Goal: Contribute content

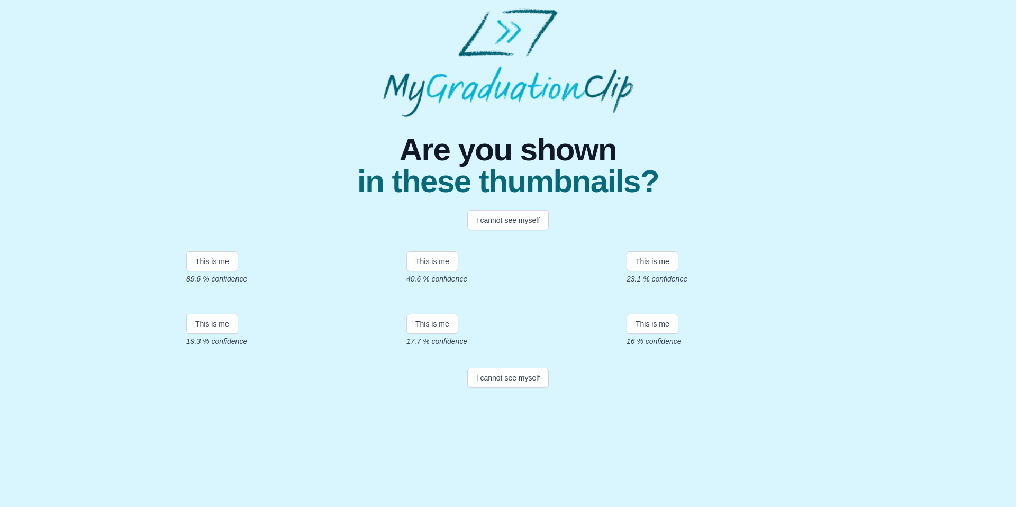
scroll to position [122, 0]
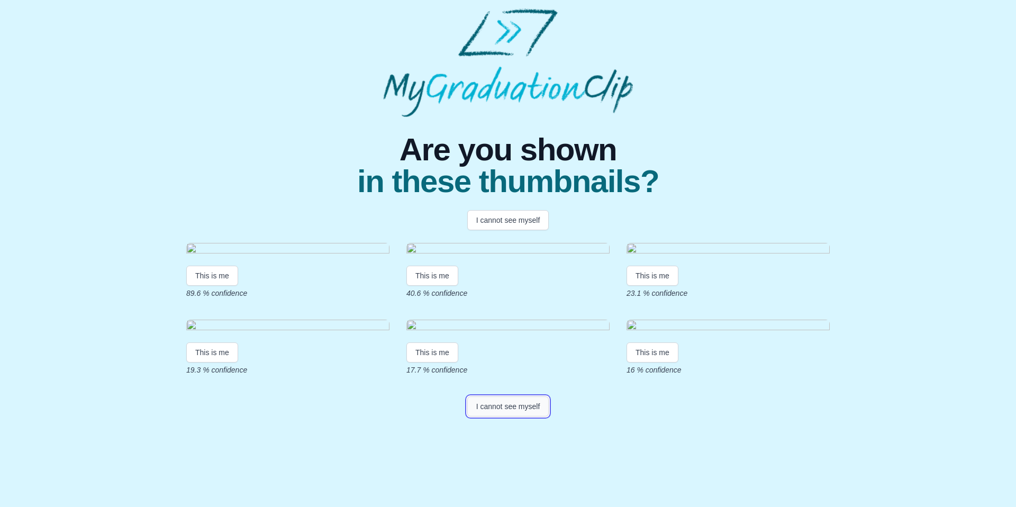
click at [507, 417] on button "I cannot see myself" at bounding box center [508, 407] width 82 height 20
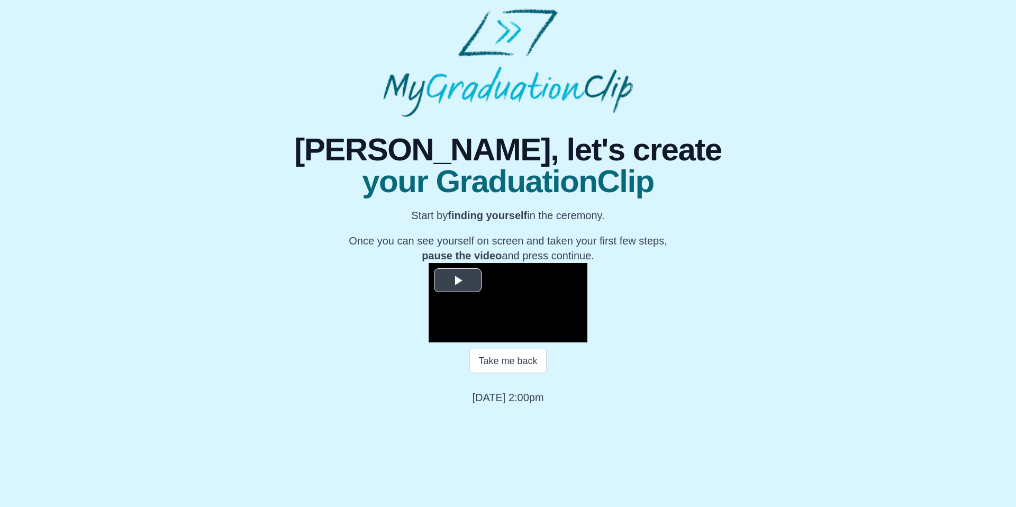
click at [458, 281] on span "Video Player" at bounding box center [458, 281] width 0 height 0
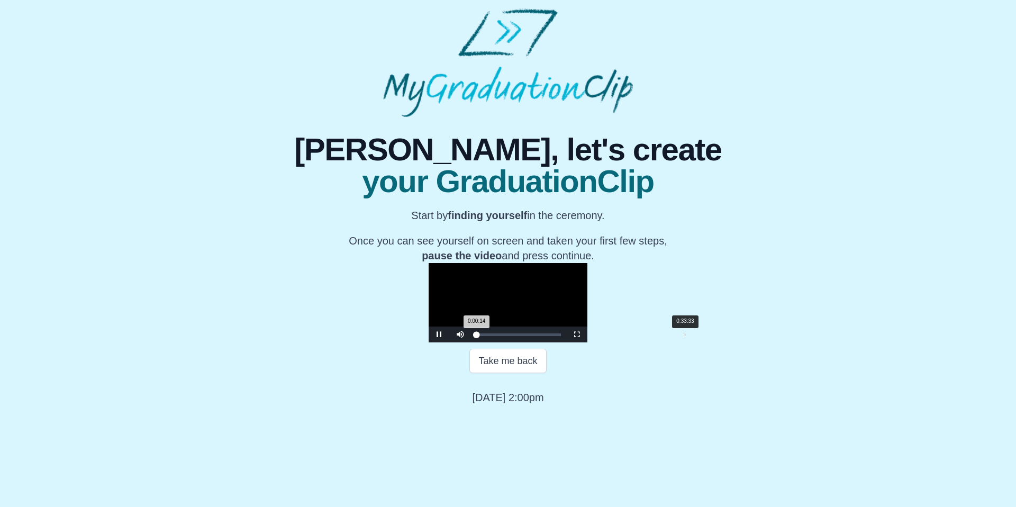
click at [685, 336] on div "0:33:33" at bounding box center [685, 335] width 1 height 3
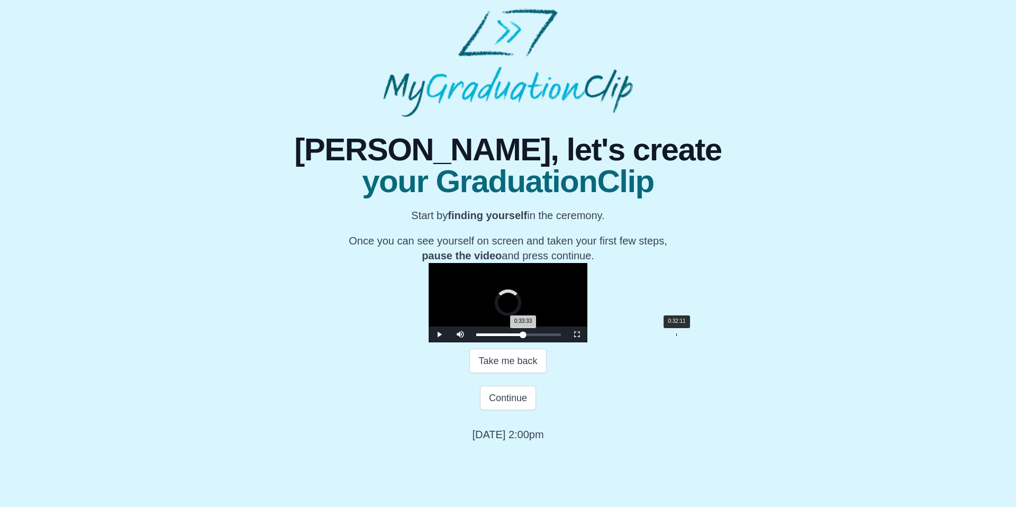
drag, startPoint x: 539, startPoint y: 438, endPoint x: 530, endPoint y: 438, distance: 8.5
click at [530, 336] on div "Loaded : 0% 0:32:11 0:33:33 Progress : 0%" at bounding box center [518, 335] width 85 height 3
click at [670, 336] on div "0:31:10" at bounding box center [670, 335] width 1 height 3
click at [661, 336] on div "0:29:43" at bounding box center [661, 335] width 1 height 3
click at [497, 343] on div "Loaded : 0% 0:26:49 0:29:45 Progress : 0%" at bounding box center [518, 335] width 95 height 16
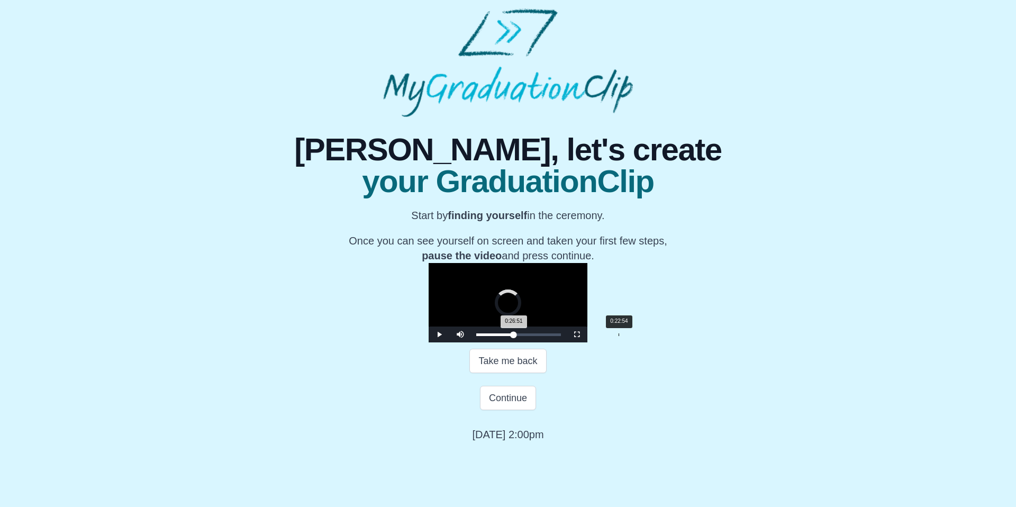
click at [619, 336] on div "0:22:54" at bounding box center [619, 335] width 1 height 3
click at [607, 336] on div "0:21:02" at bounding box center [607, 335] width 1 height 3
click at [593, 336] on div "0:18:49" at bounding box center [593, 335] width 1 height 3
click at [587, 336] on div "0:17:43" at bounding box center [587, 335] width 1 height 3
click at [471, 343] on div "Loaded : 0% 0:16:11 0:16:05 Progress : 0%" at bounding box center [518, 335] width 95 height 16
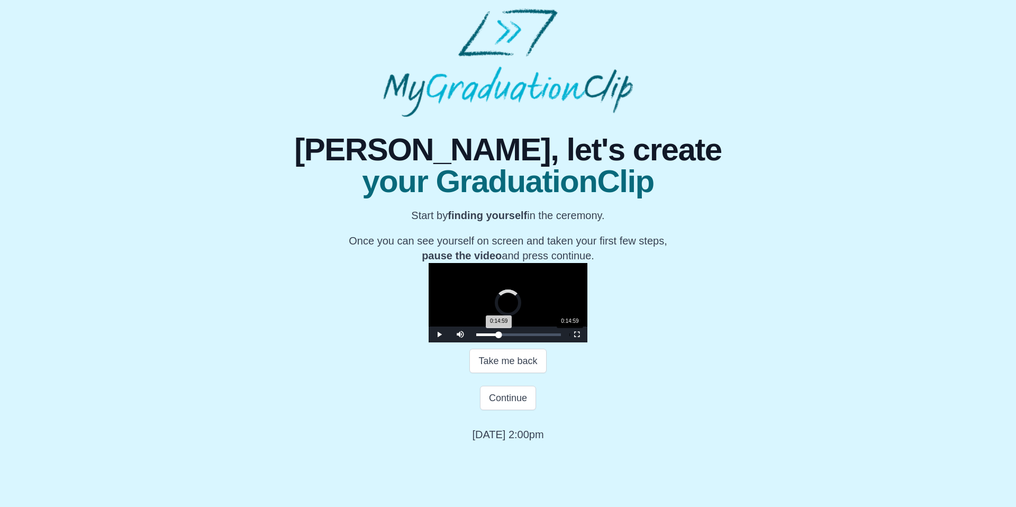
click at [570, 336] on div "0:14:59" at bounding box center [570, 335] width 1 height 3
click at [476, 336] on div "0:15:00 Progress : 0%" at bounding box center [486, 335] width 21 height 3
click at [476, 336] on div "0:14:13 Progress : 0%" at bounding box center [486, 335] width 20 height 3
click at [476, 336] on div "0:14:18 Progress : 0%" at bounding box center [486, 335] width 20 height 3
click at [476, 336] on div "0:14:19 Progress : 0%" at bounding box center [486, 335] width 20 height 3
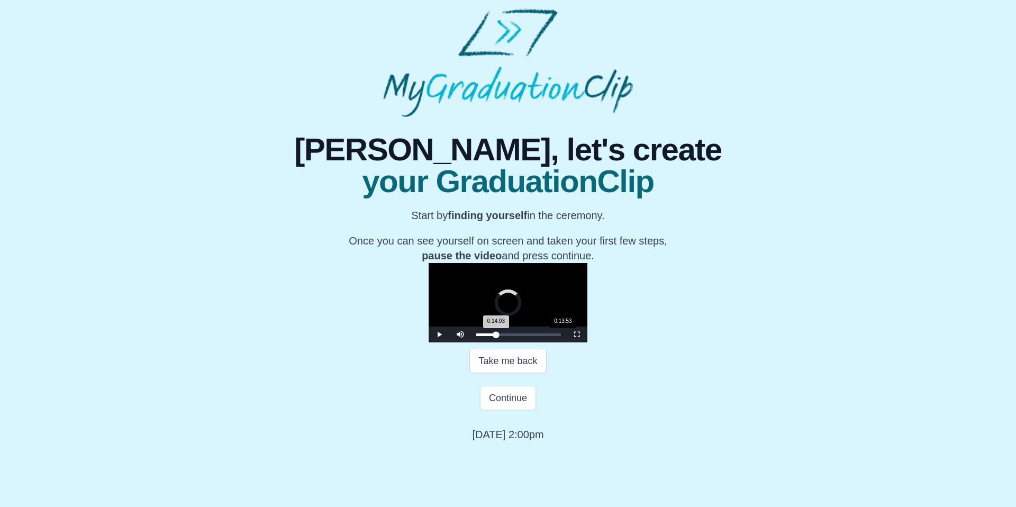
click at [476, 336] on div "0:14:03 Progress : 0%" at bounding box center [486, 335] width 20 height 3
click at [439, 335] on span "Video Player" at bounding box center [439, 335] width 0 height 0
click at [476, 336] on div "0:14:18 Progress : 0%" at bounding box center [486, 335] width 20 height 3
click at [439, 335] on span "Video Player" at bounding box center [439, 335] width 0 height 0
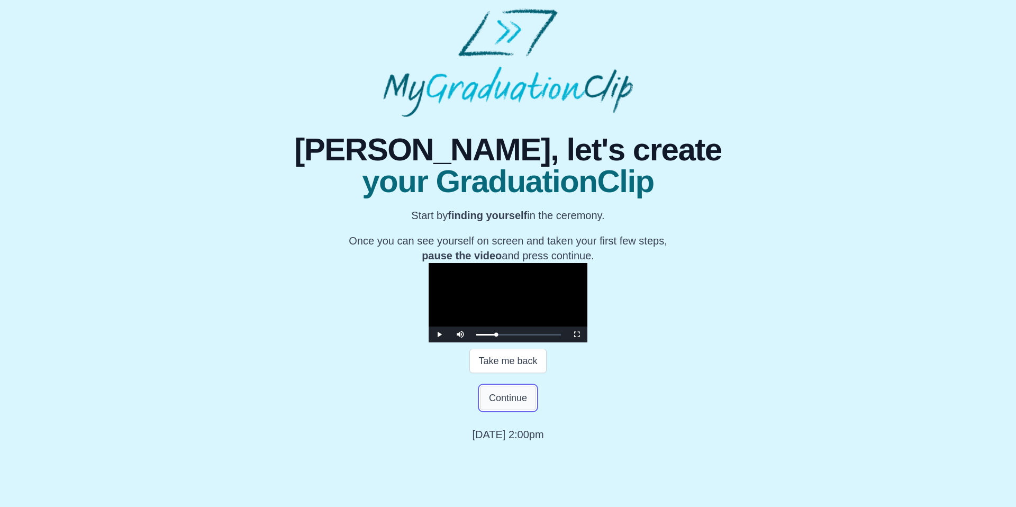
click at [526, 410] on button "Continue" at bounding box center [508, 398] width 56 height 24
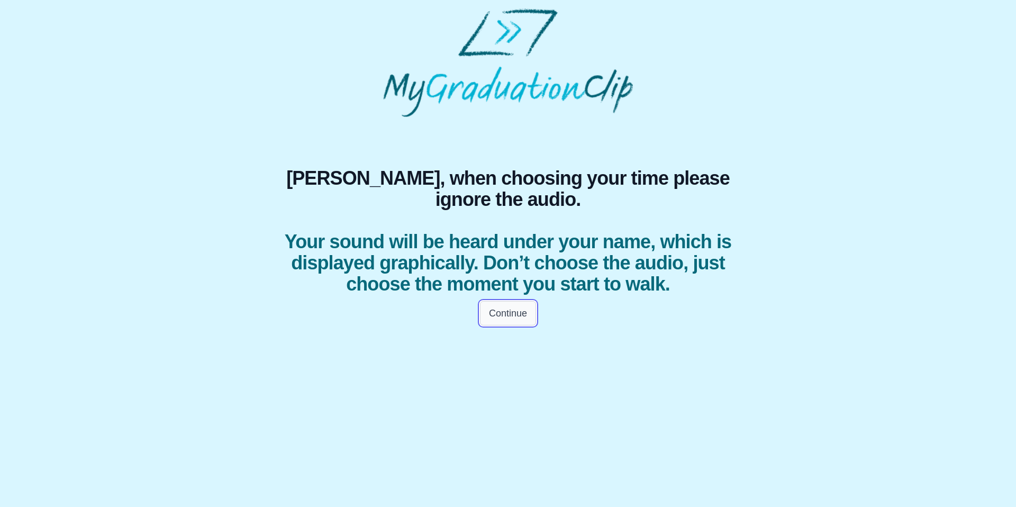
click at [507, 314] on button "Continue" at bounding box center [508, 313] width 56 height 24
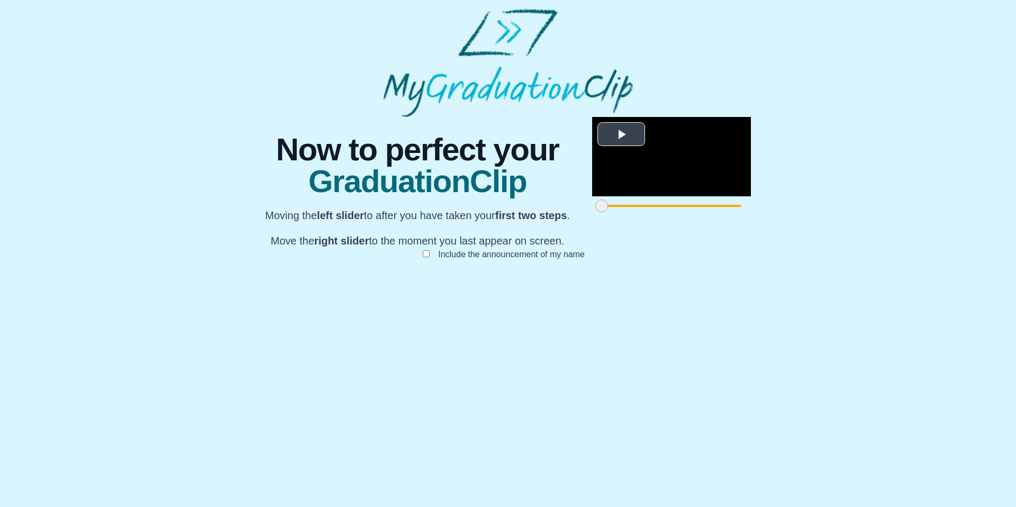
scroll to position [56, 0]
click at [621, 134] on span "Video Player" at bounding box center [621, 134] width 0 height 0
drag, startPoint x: 294, startPoint y: 456, endPoint x: 417, endPoint y: 440, distance: 124.4
click at [592, 215] on div "**********" at bounding box center [671, 166] width 159 height 98
click at [592, 196] on video "Video Player" at bounding box center [671, 156] width 159 height 79
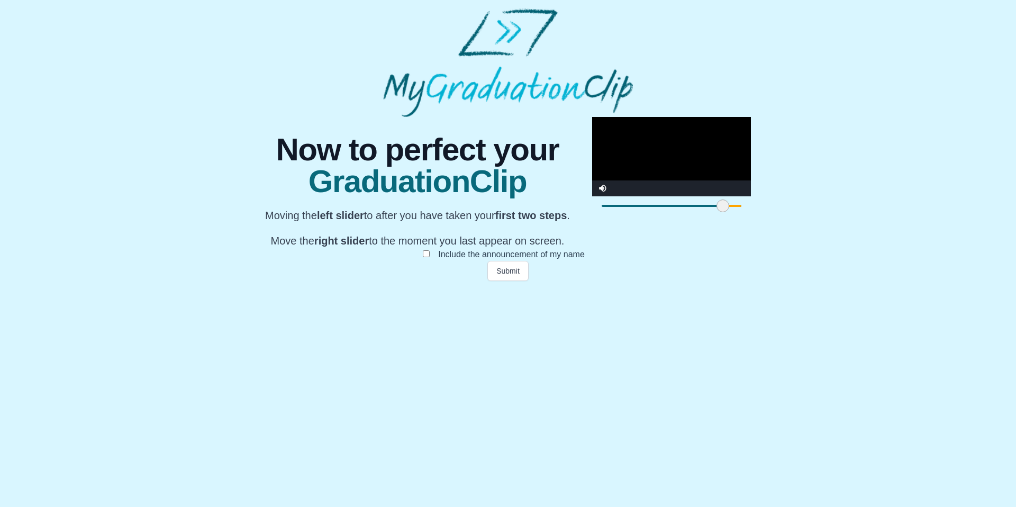
click at [717, 212] on span at bounding box center [723, 206] width 13 height 13
click at [592, 196] on video "Video Player" at bounding box center [671, 156] width 159 height 79
click at [520, 281] on button "Submit" at bounding box center [508, 271] width 41 height 20
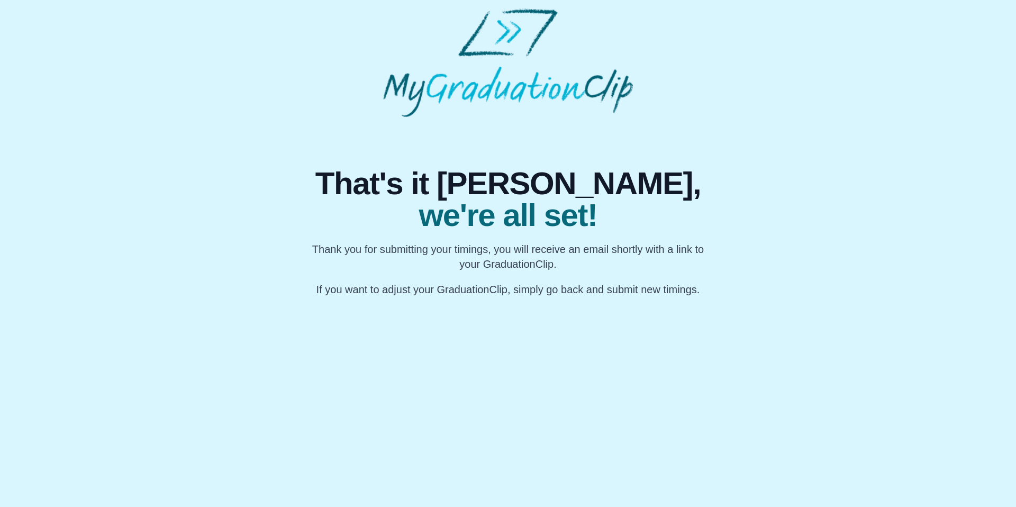
scroll to position [0, 0]
click at [484, 305] on html "That's it [PERSON_NAME], we're all set! Thank you for submitting your timings, …" at bounding box center [508, 152] width 1016 height 305
